Goal: Task Accomplishment & Management: Complete application form

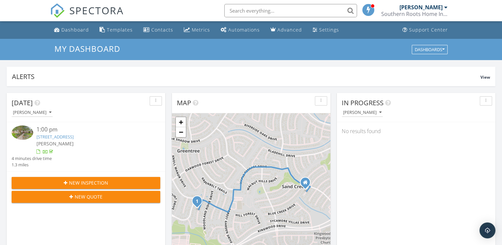
scroll to position [614, 513]
click at [147, 29] on div "Contacts" at bounding box center [146, 29] width 6 height 5
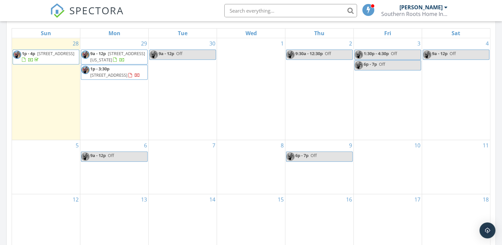
scroll to position [297, 0]
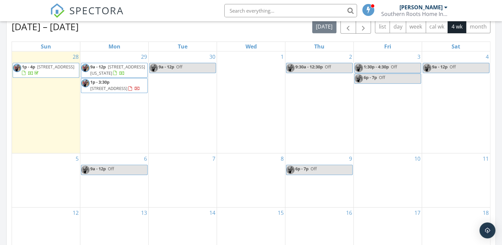
click at [174, 90] on div "30 9a - 12p Off" at bounding box center [183, 102] width 68 height 102
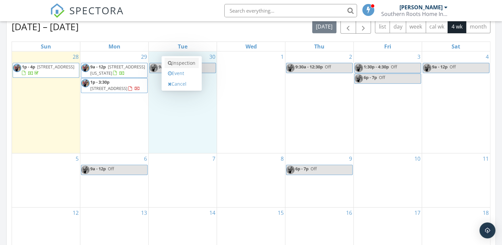
click at [183, 63] on link "Inspection" at bounding box center [182, 63] width 34 height 11
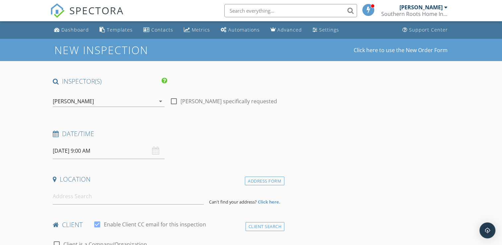
click at [173, 103] on div at bounding box center [173, 101] width 11 height 11
checkbox input "true"
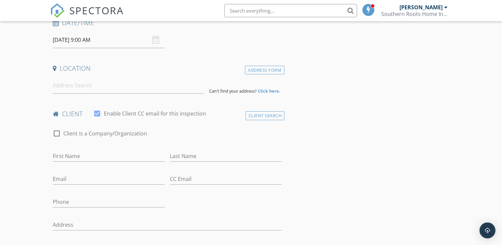
scroll to position [116, 0]
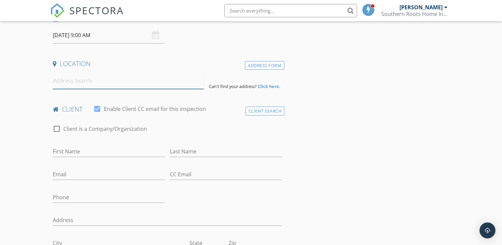
click at [157, 82] on input at bounding box center [128, 81] width 151 height 16
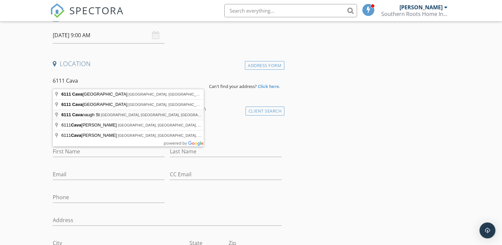
type input "6111 Cavanaugh St, Houston, TX, USA"
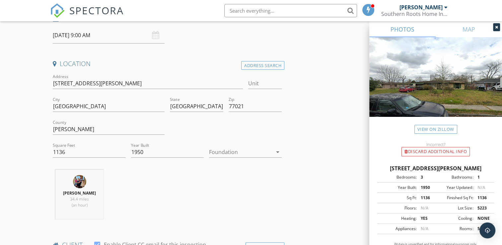
click at [241, 149] on div at bounding box center [240, 152] width 63 height 11
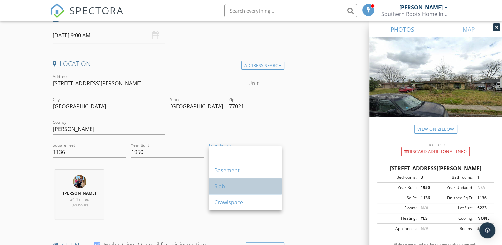
click at [226, 183] on div "Slab" at bounding box center [245, 186] width 62 height 8
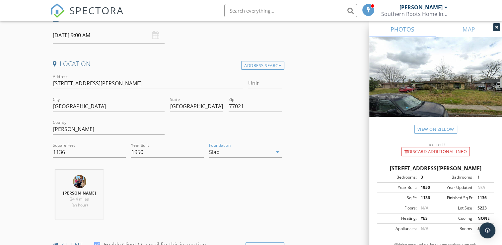
click at [497, 29] on icon at bounding box center [496, 27] width 3 height 4
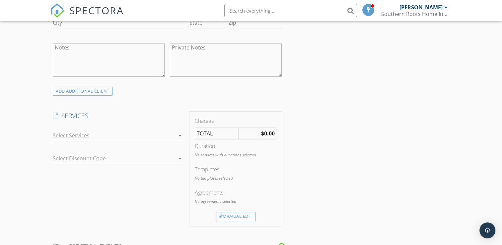
scroll to position [480, 0]
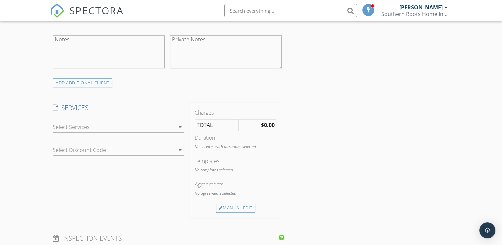
click at [181, 120] on div "check_box_outline_blank Residential Inspection Residential Inspection check_box…" at bounding box center [118, 129] width 131 height 22
click at [177, 127] on icon "arrow_drop_down" at bounding box center [180, 127] width 8 height 8
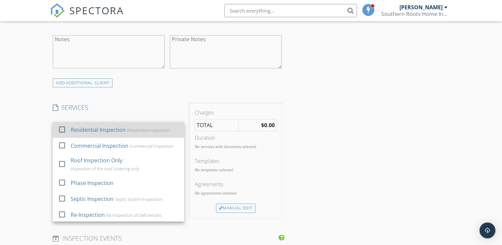
click at [147, 129] on div "Residential Inspection" at bounding box center [148, 129] width 42 height 5
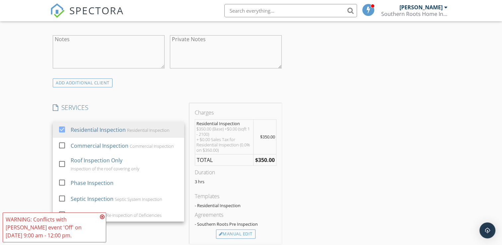
click at [389, 160] on div "INSPECTOR(S) check_box John Richardson PRIMARY check_box_outline_blank Kristi H…" at bounding box center [251, 162] width 402 height 1131
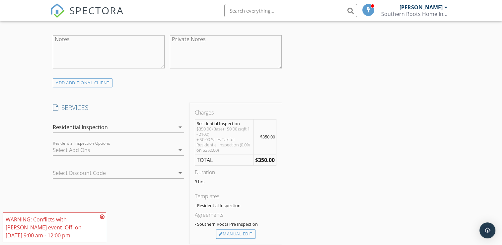
click at [102, 217] on icon at bounding box center [102, 216] width 5 height 5
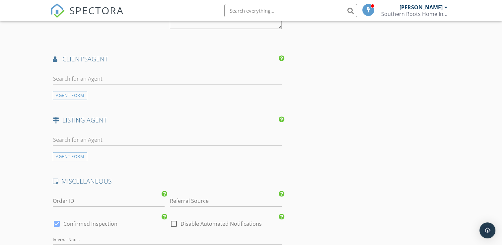
scroll to position [821, 0]
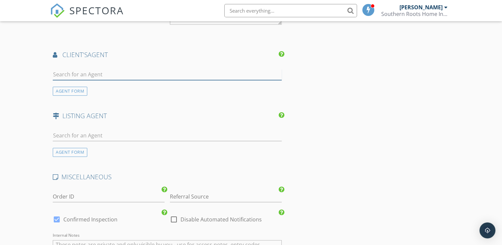
click at [206, 70] on input "text" at bounding box center [167, 74] width 229 height 11
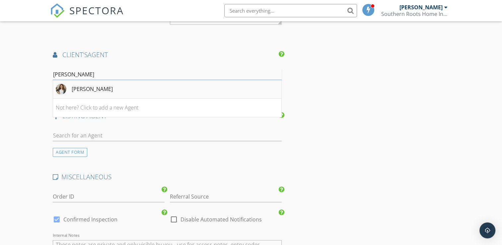
type input "Sabrina"
click at [167, 87] on li "Sabrina Calvillo" at bounding box center [167, 89] width 228 height 19
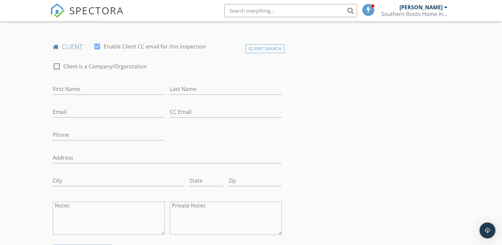
scroll to position [288, 0]
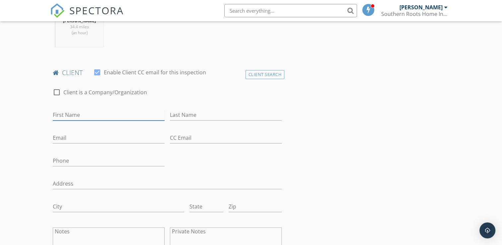
click at [130, 112] on input "First Name" at bounding box center [109, 115] width 112 height 11
type input "Edgar"
type input "Sazo"
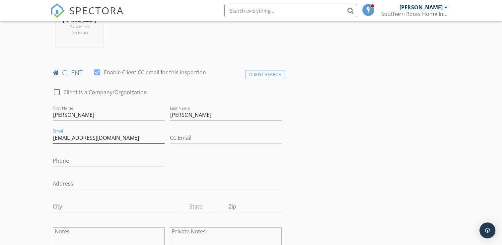
type input "edgararturosazo@gmail.com"
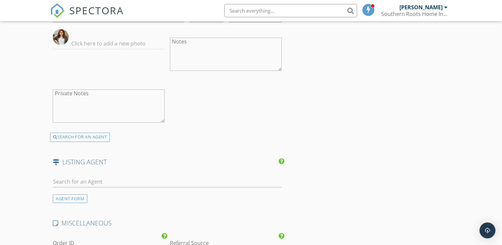
scroll to position [995, 0]
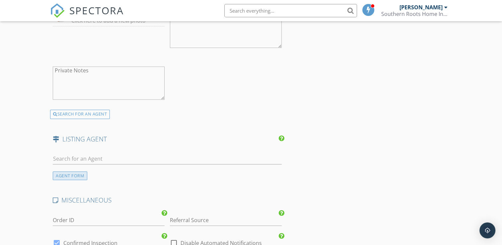
click at [64, 172] on div "AGENT FORM" at bounding box center [70, 175] width 35 height 9
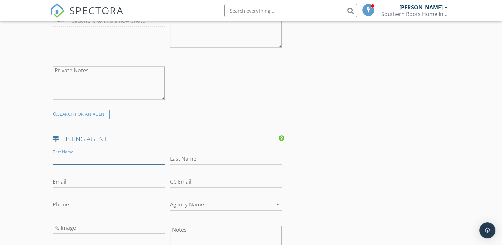
click at [79, 159] on input "First Name" at bounding box center [109, 158] width 112 height 11
click at [79, 159] on input "Kristina" at bounding box center [109, 158] width 112 height 11
type input "Kris"
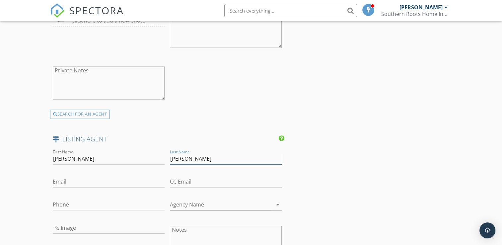
type input "Paul"
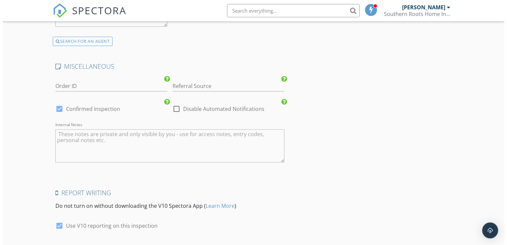
scroll to position [1323, 0]
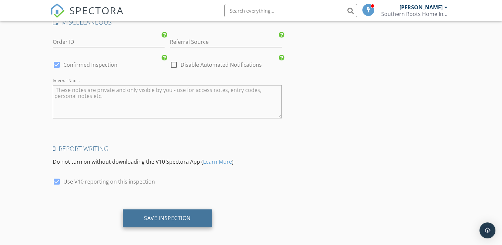
type input "[PERSON_NAME][EMAIL_ADDRESS][DOMAIN_NAME]"
click at [157, 215] on div "Save Inspection" at bounding box center [167, 218] width 47 height 7
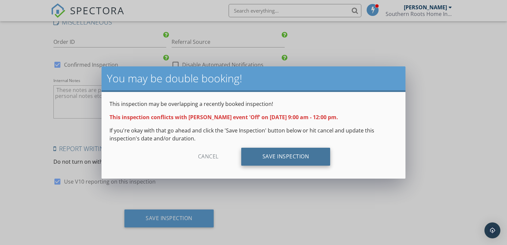
click at [275, 162] on div "Save Inspection" at bounding box center [285, 157] width 89 height 18
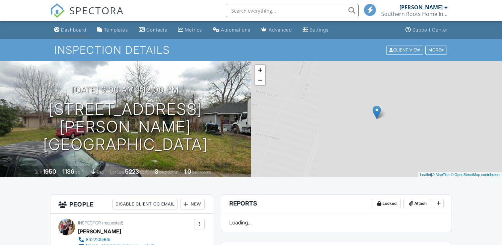
drag, startPoint x: 0, startPoint y: 0, endPoint x: 75, endPoint y: 30, distance: 81.1
click at [75, 30] on div "Dashboard" at bounding box center [73, 30] width 25 height 6
click at [0, 0] on div at bounding box center [0, 0] width 0 height 0
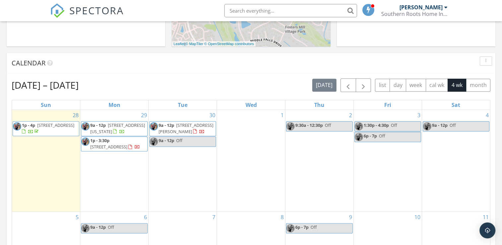
scroll to position [252, 0]
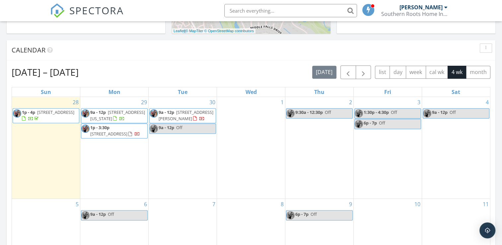
click at [193, 128] on link "9a - 12p Off" at bounding box center [182, 128] width 67 height 10
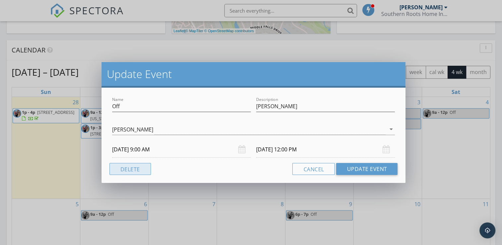
click at [136, 169] on button "Delete" at bounding box center [130, 169] width 41 height 12
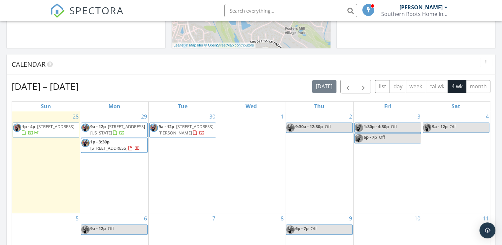
scroll to position [254, 0]
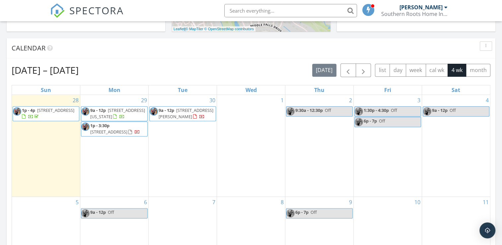
click at [177, 107] on span "[STREET_ADDRESS][PERSON_NAME]" at bounding box center [186, 113] width 55 height 12
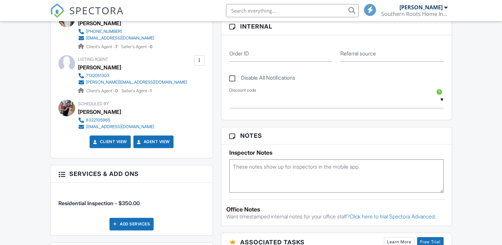
scroll to position [350, 0]
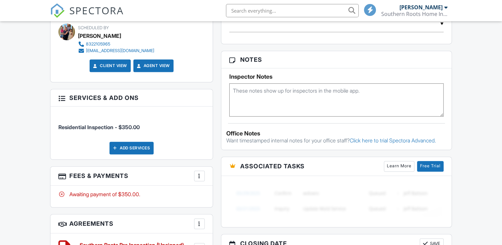
click at [344, 109] on textarea at bounding box center [336, 99] width 214 height 33
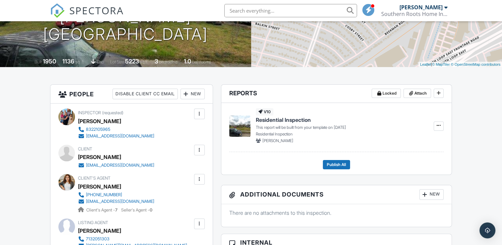
scroll to position [0, 0]
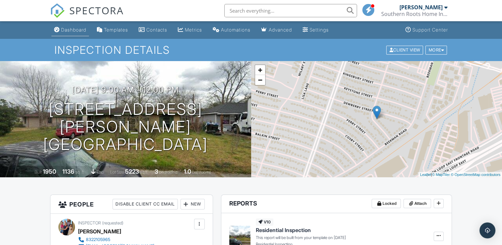
type textarea "Do not lock deadbolt on wooden front door. Lock bottom lock and both locks on s…"
click at [71, 30] on div "Dashboard" at bounding box center [73, 30] width 25 height 6
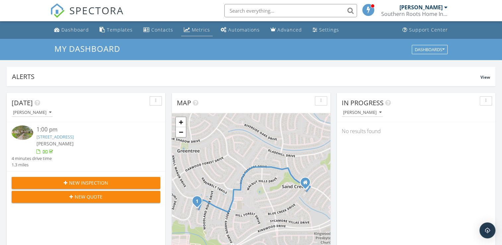
click at [197, 29] on div "Metrics" at bounding box center [201, 30] width 18 height 6
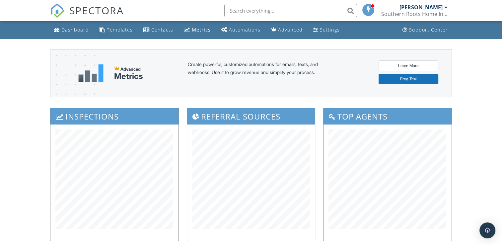
click at [75, 27] on div "Dashboard" at bounding box center [75, 30] width 28 height 6
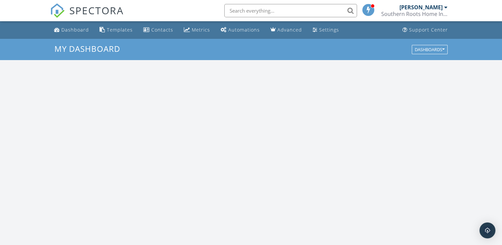
scroll to position [614, 513]
